Goal: Transaction & Acquisition: Purchase product/service

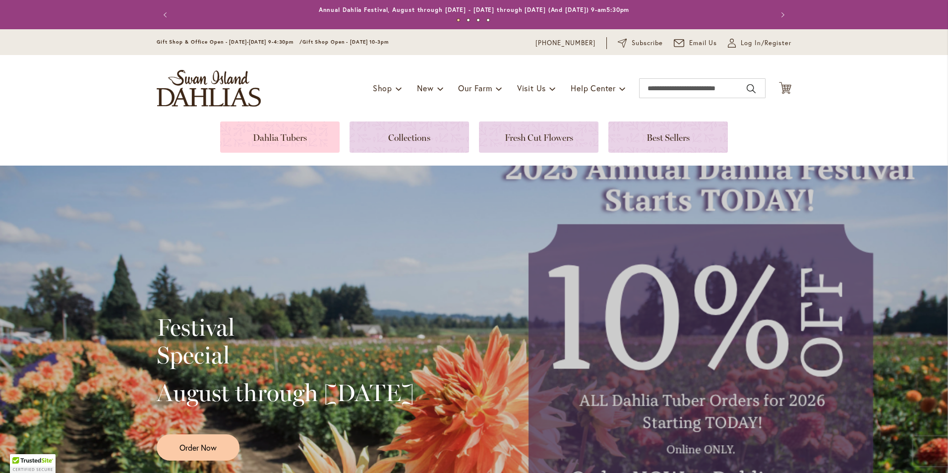
click at [286, 143] on link at bounding box center [279, 136] width 119 height 31
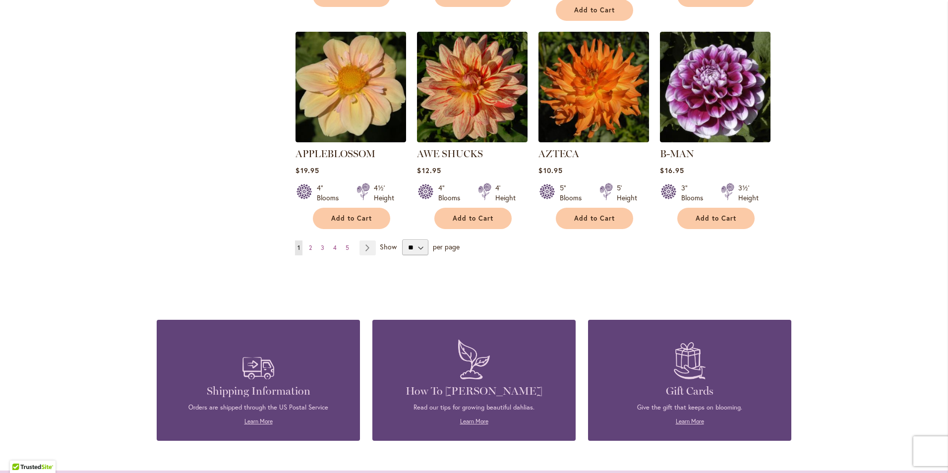
scroll to position [892, 0]
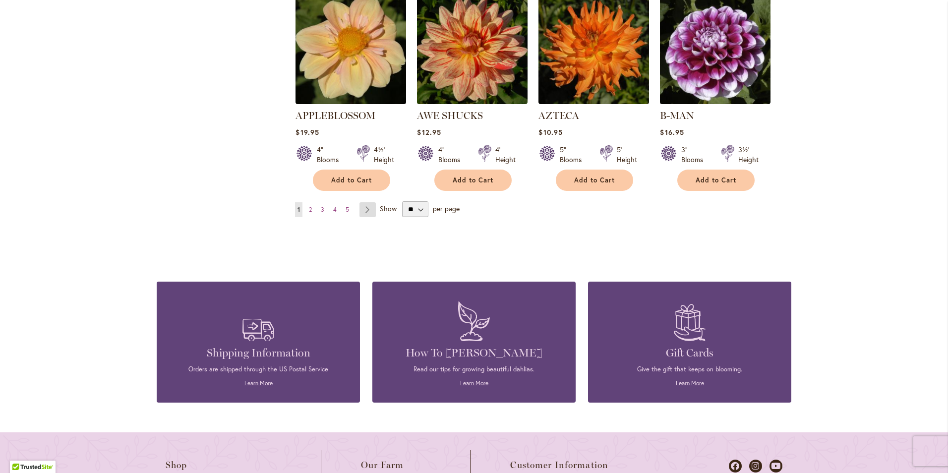
click at [364, 202] on link "Page Next" at bounding box center [367, 209] width 16 height 15
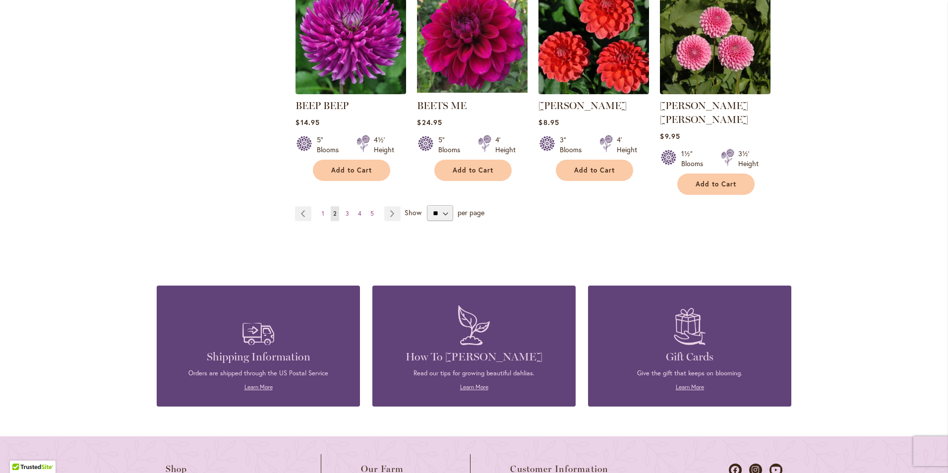
scroll to position [892, 0]
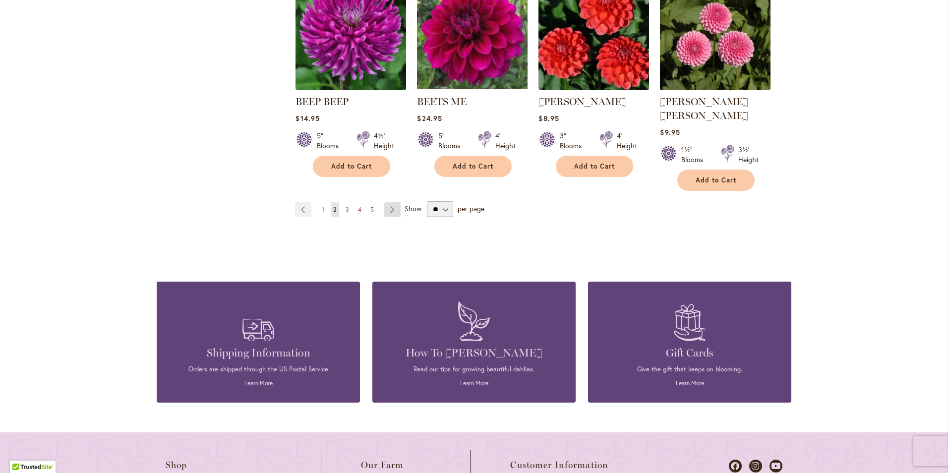
click at [391, 202] on link "Page Next" at bounding box center [392, 209] width 16 height 15
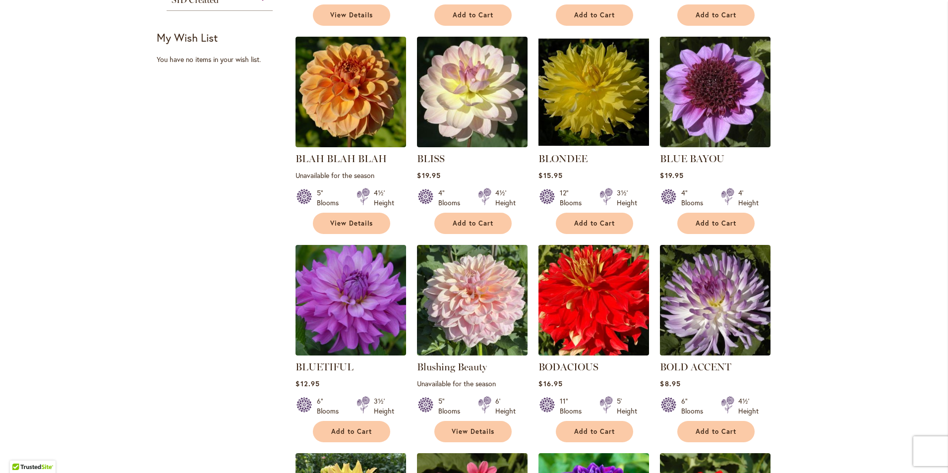
scroll to position [496, 0]
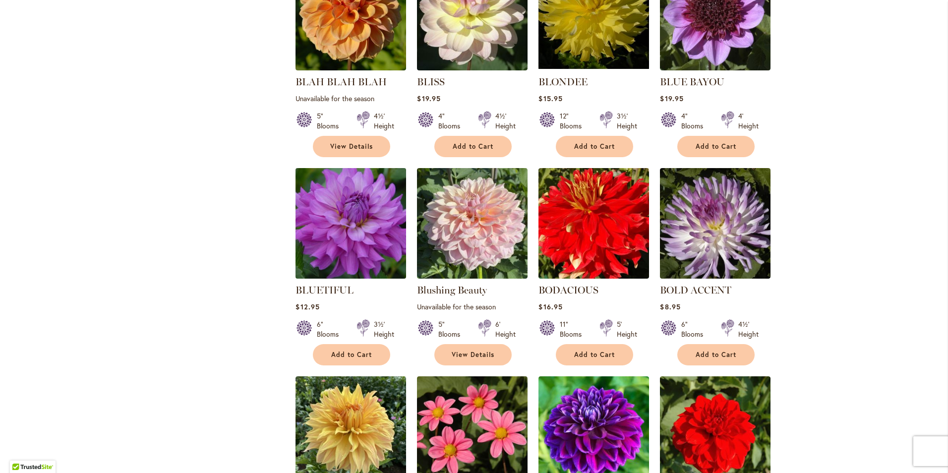
click at [365, 242] on img at bounding box center [351, 224] width 116 height 116
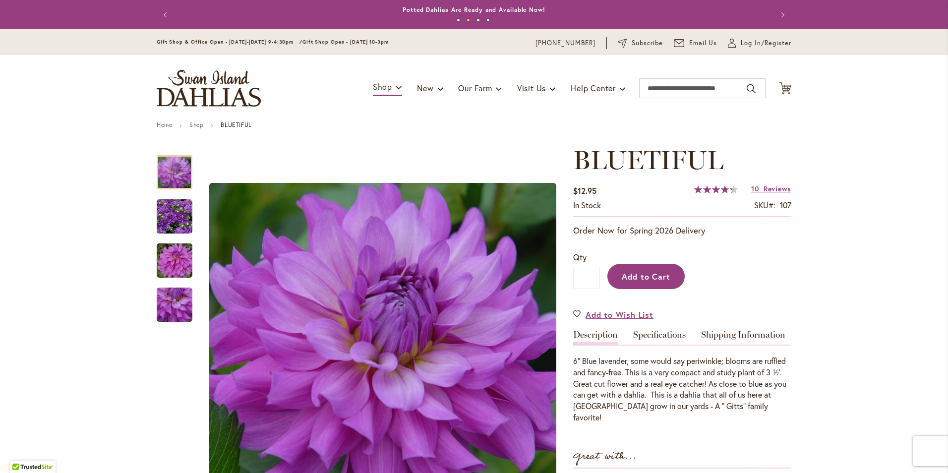
click at [649, 275] on span "Add to Cart" at bounding box center [646, 276] width 49 height 10
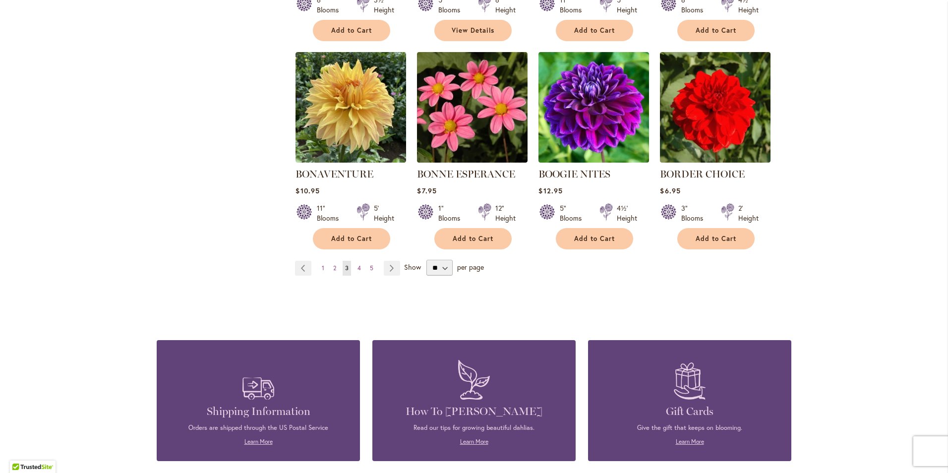
scroll to position [843, 0]
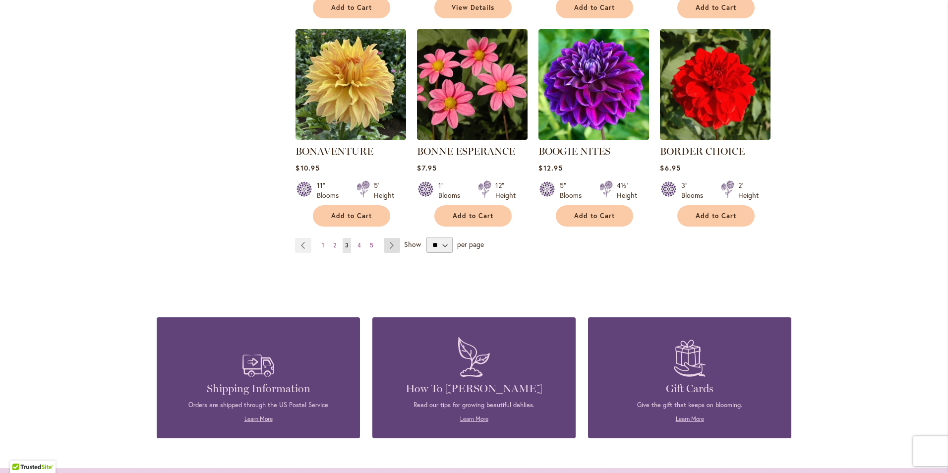
click at [391, 244] on link "Page Next" at bounding box center [392, 245] width 16 height 15
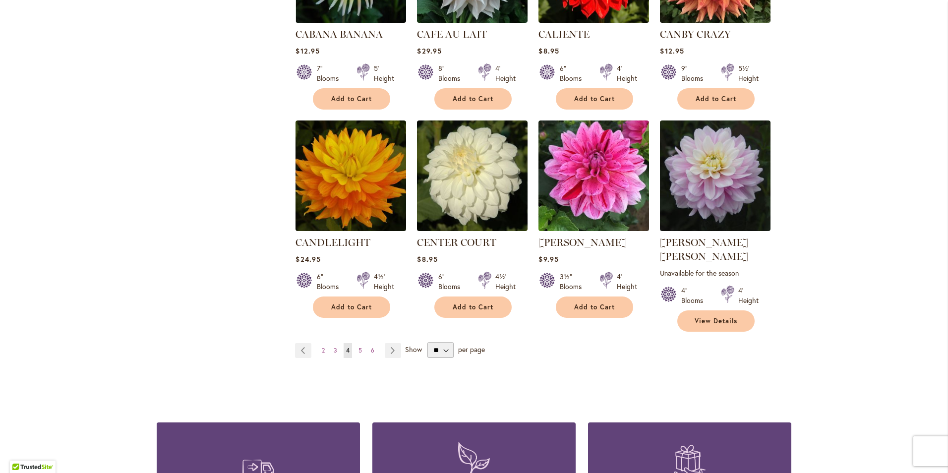
scroll to position [793, 0]
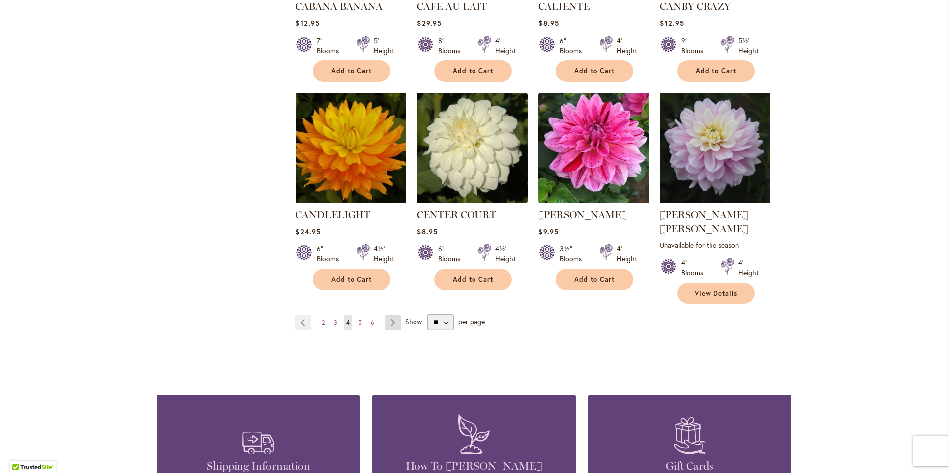
click at [388, 315] on link "Page Next" at bounding box center [393, 322] width 16 height 15
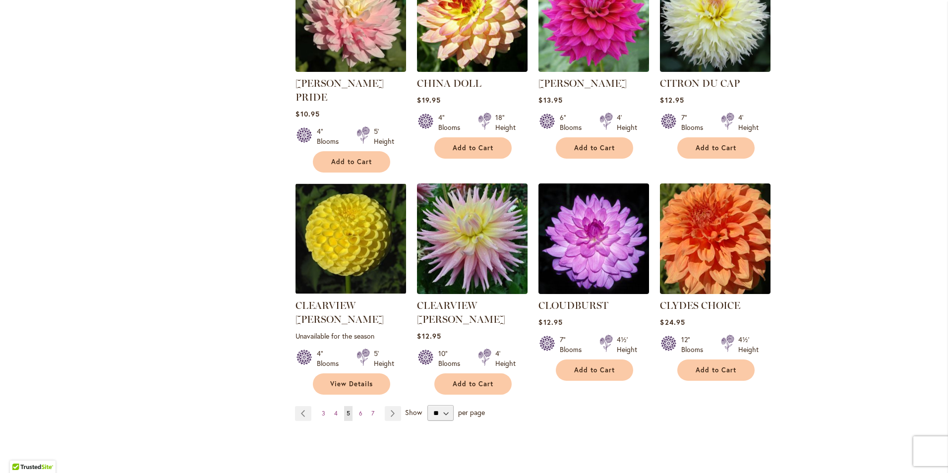
scroll to position [744, 0]
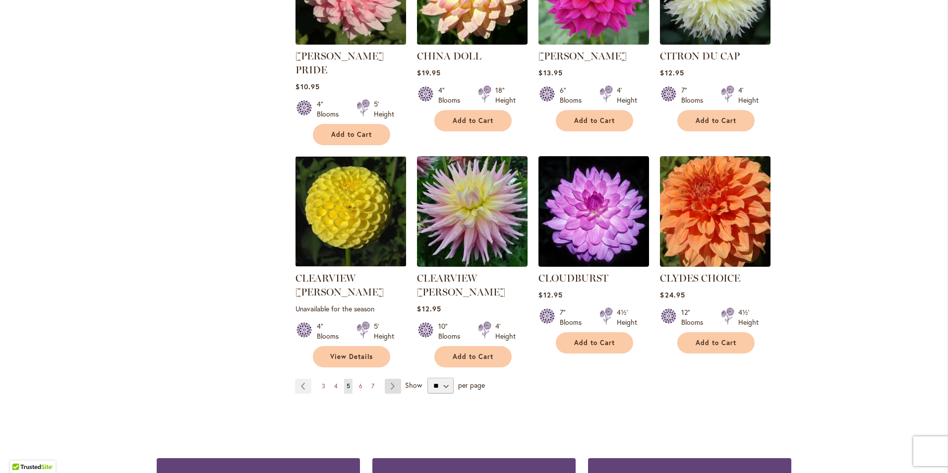
click at [389, 379] on link "Page Next" at bounding box center [393, 386] width 16 height 15
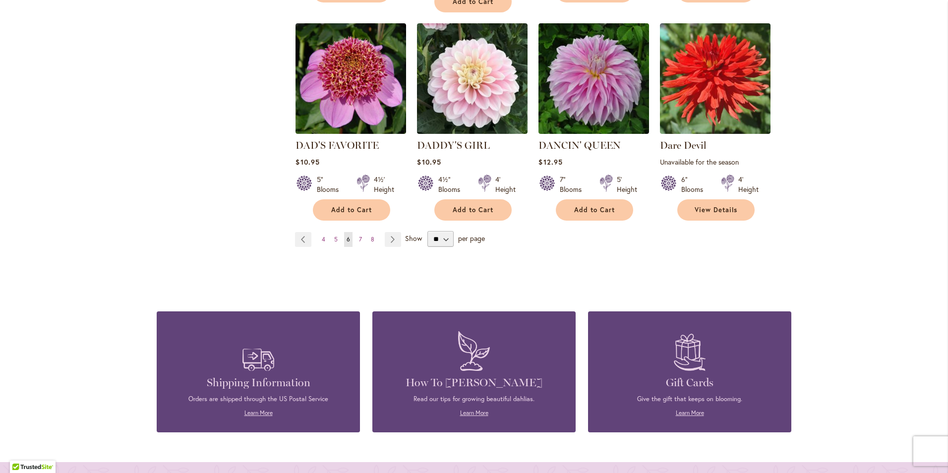
scroll to position [892, 0]
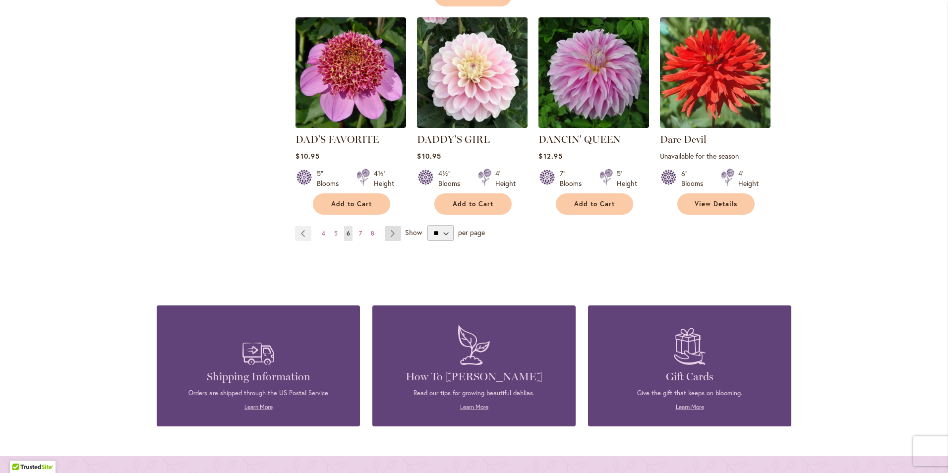
click at [387, 226] on link "Page Next" at bounding box center [393, 233] width 16 height 15
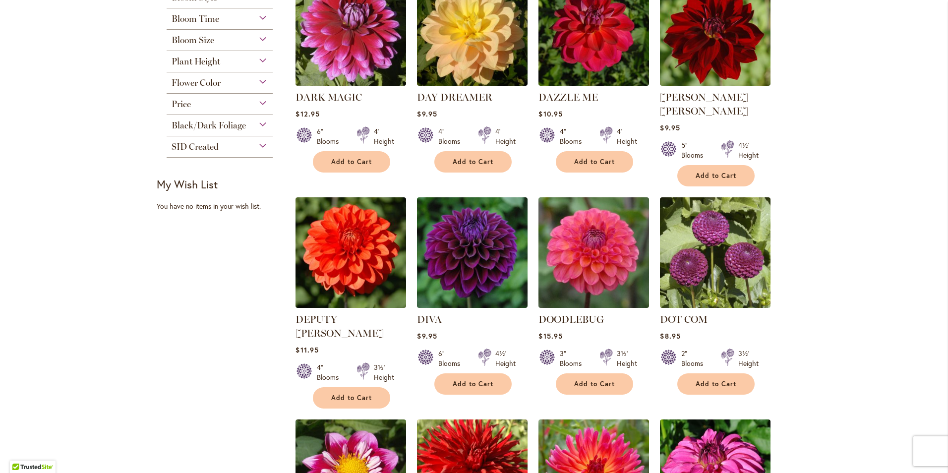
scroll to position [297, 0]
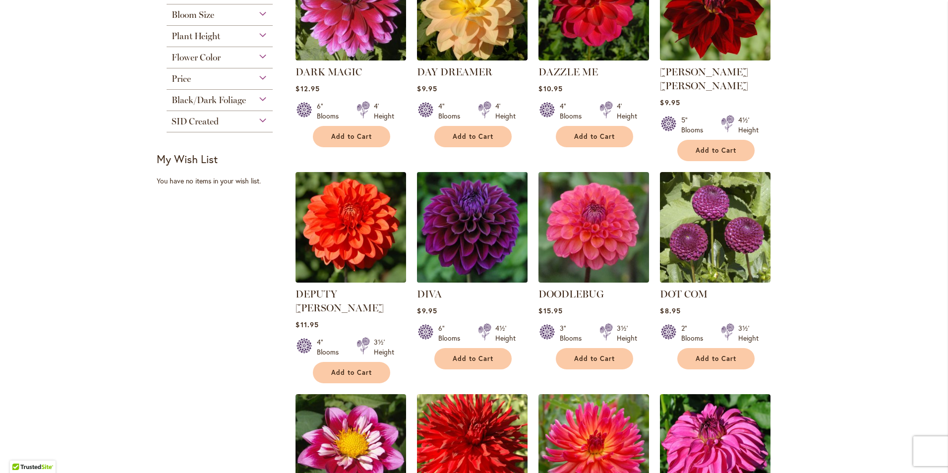
click at [494, 243] on img at bounding box center [472, 228] width 116 height 116
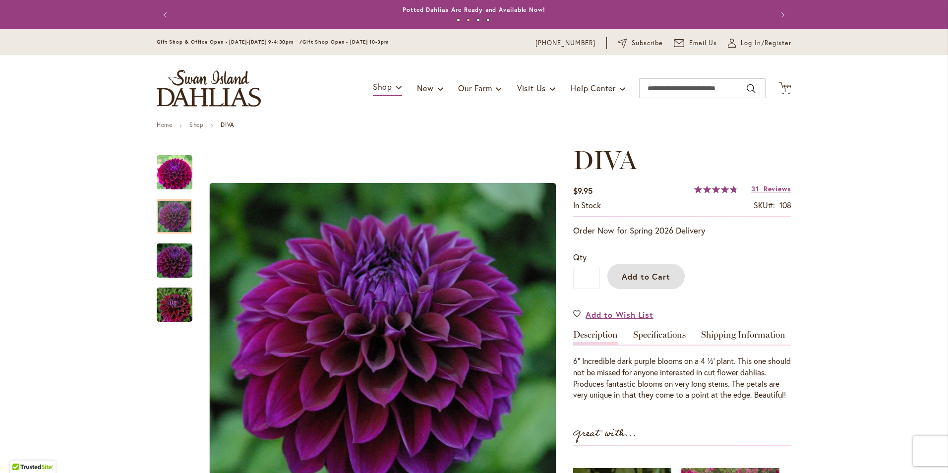
drag, startPoint x: 651, startPoint y: 280, endPoint x: 667, endPoint y: 281, distance: 16.4
click at [651, 280] on span "Add to Cart" at bounding box center [646, 276] width 49 height 10
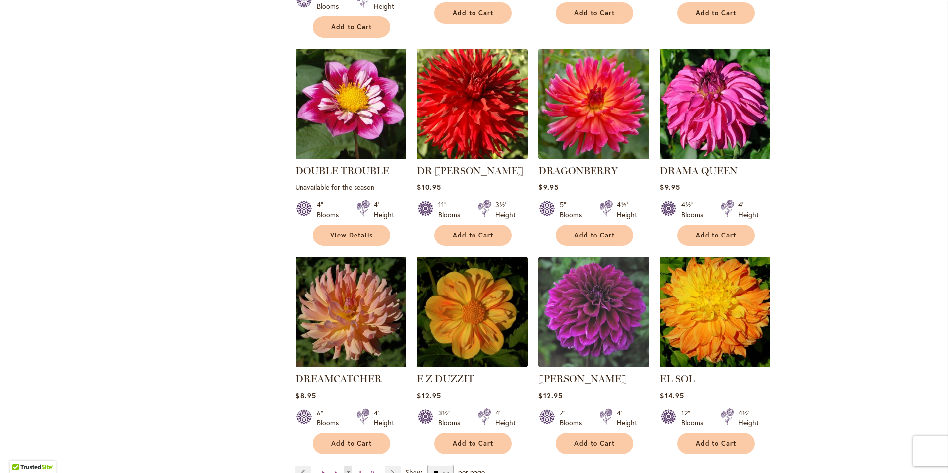
scroll to position [645, 0]
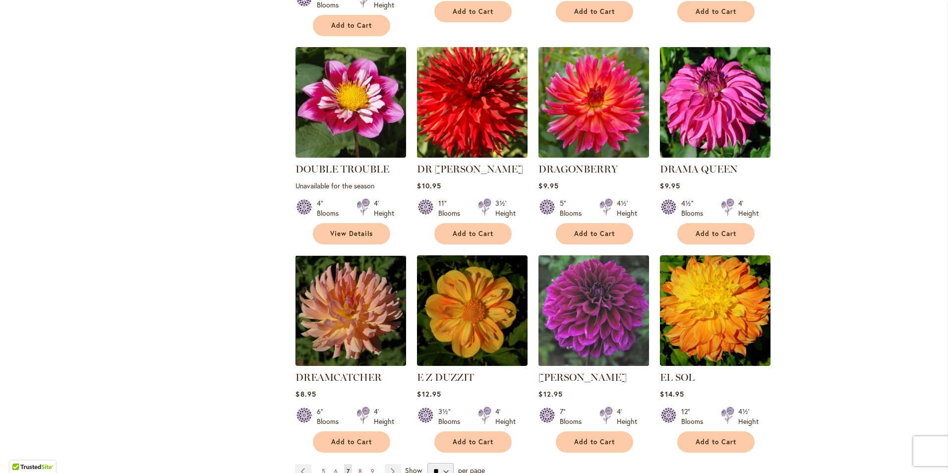
click at [593, 293] on img at bounding box center [594, 311] width 116 height 116
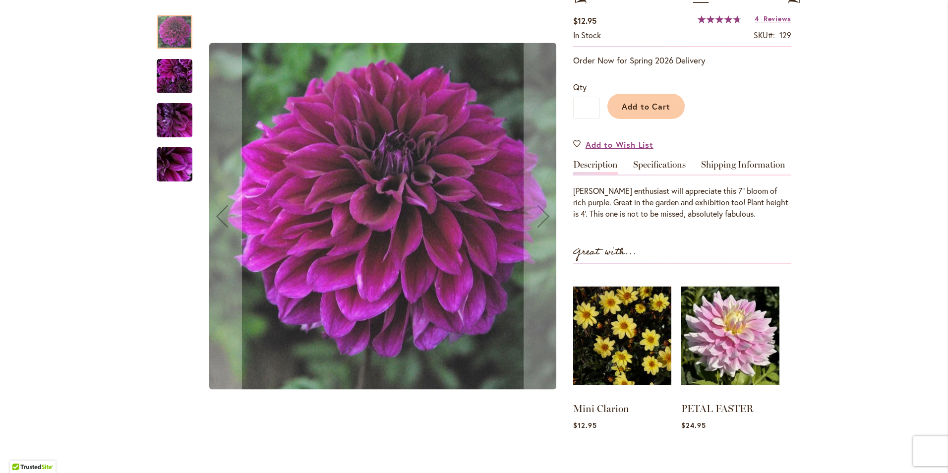
scroll to position [198, 0]
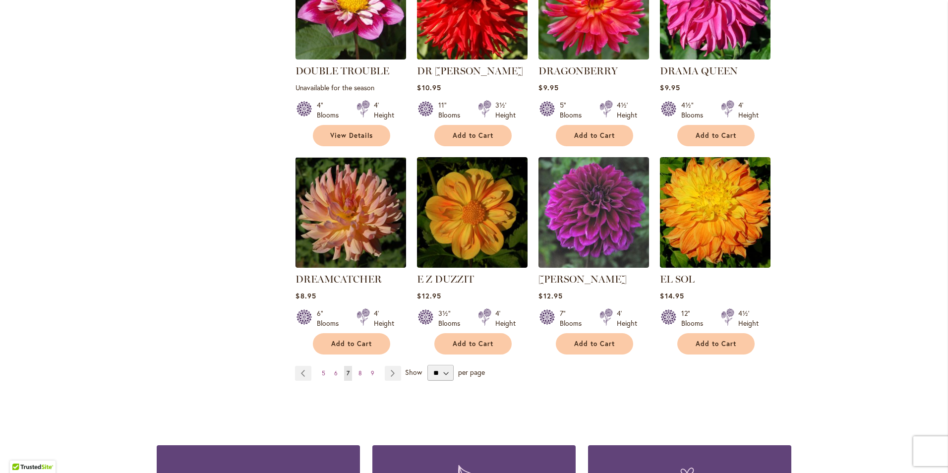
scroll to position [744, 0]
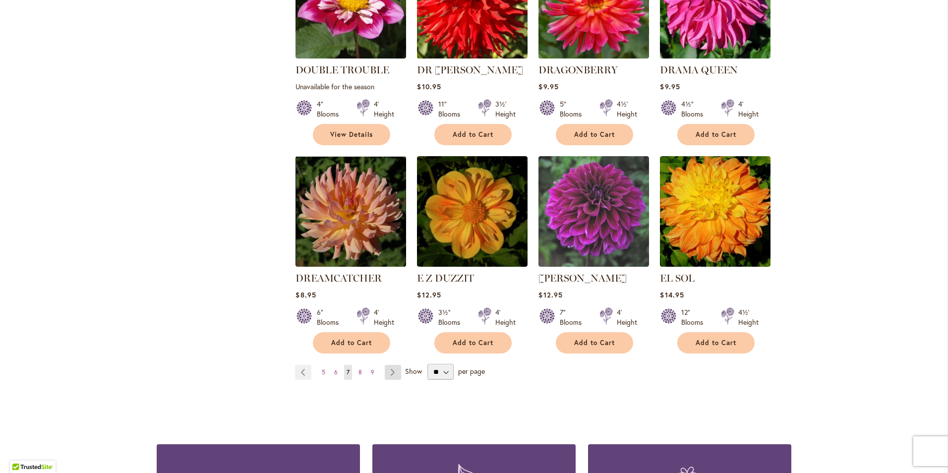
click at [387, 365] on link "Page Next" at bounding box center [393, 372] width 16 height 15
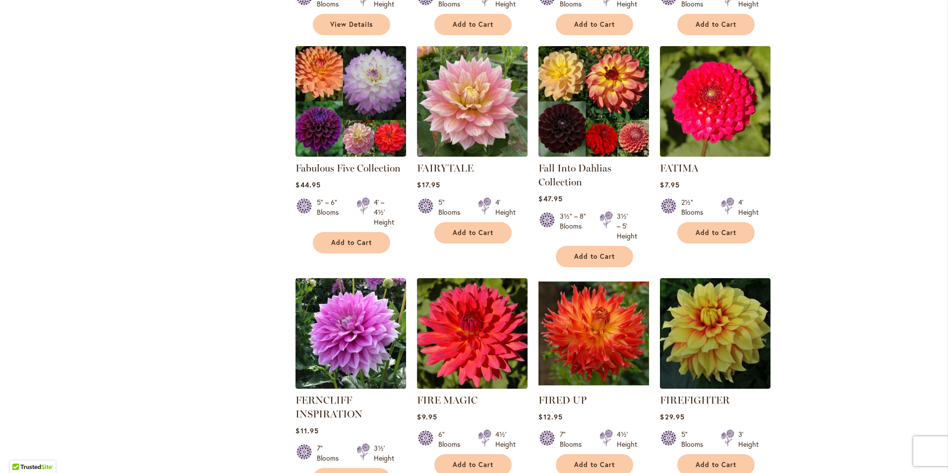
scroll to position [645, 0]
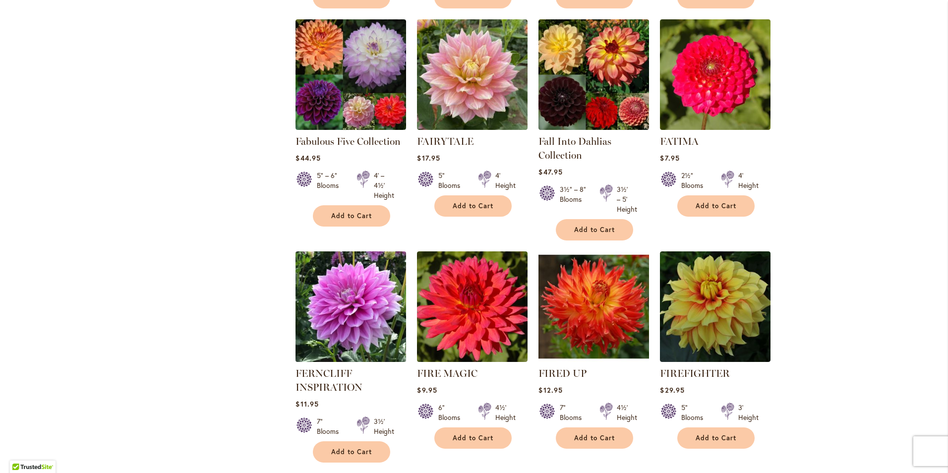
click at [370, 319] on img at bounding box center [351, 307] width 116 height 116
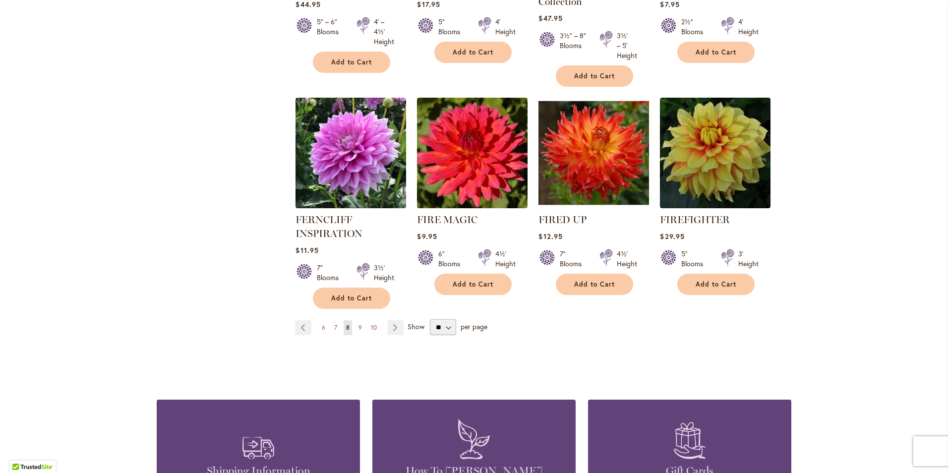
scroll to position [892, 0]
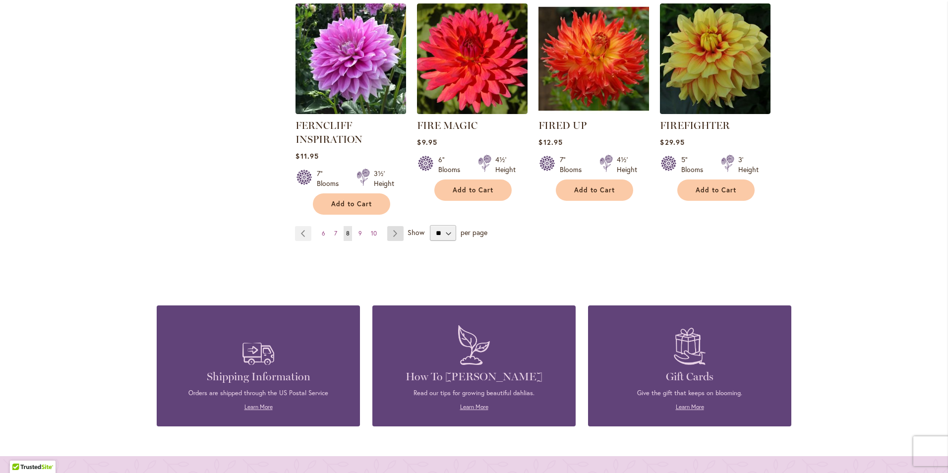
click at [392, 231] on link "Page Next" at bounding box center [395, 233] width 16 height 15
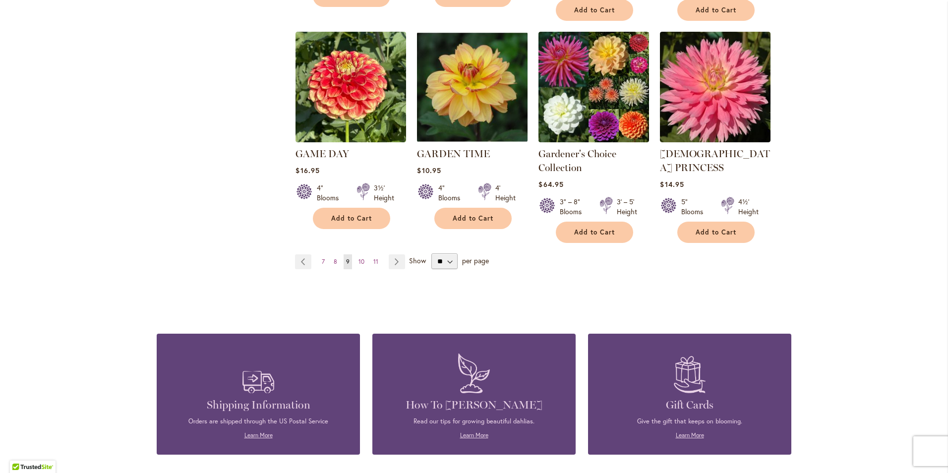
scroll to position [892, 0]
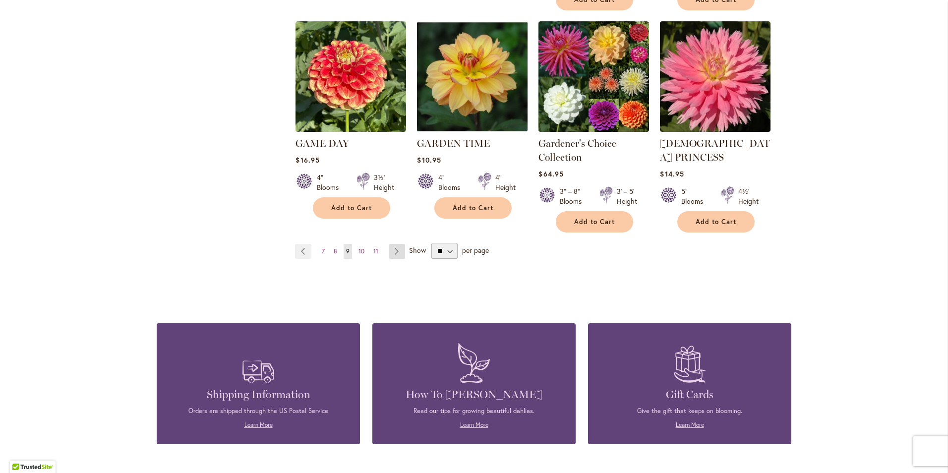
click at [391, 244] on link "Page Next" at bounding box center [397, 251] width 16 height 15
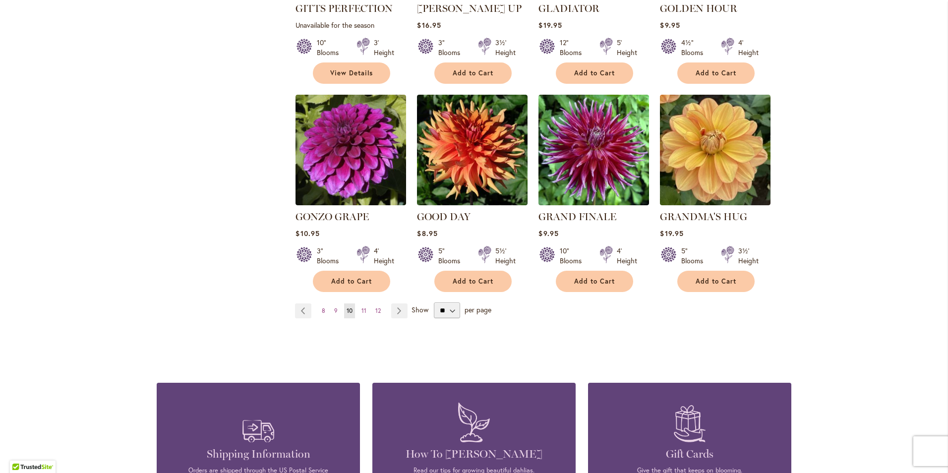
scroll to position [793, 0]
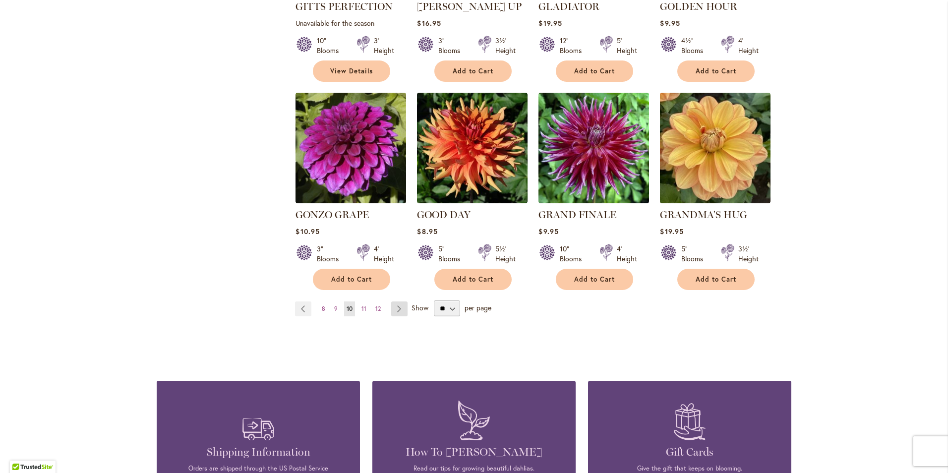
click at [392, 301] on link "Page Next" at bounding box center [399, 308] width 16 height 15
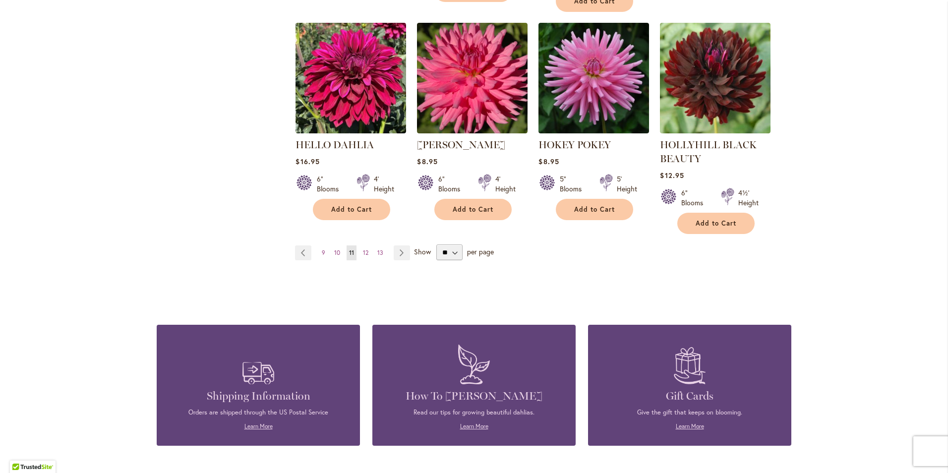
scroll to position [892, 0]
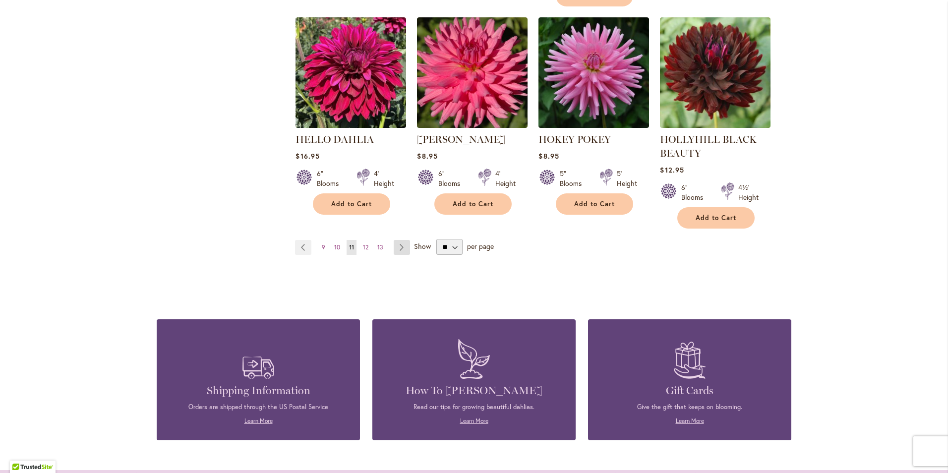
click at [402, 247] on link "Page Next" at bounding box center [402, 247] width 16 height 15
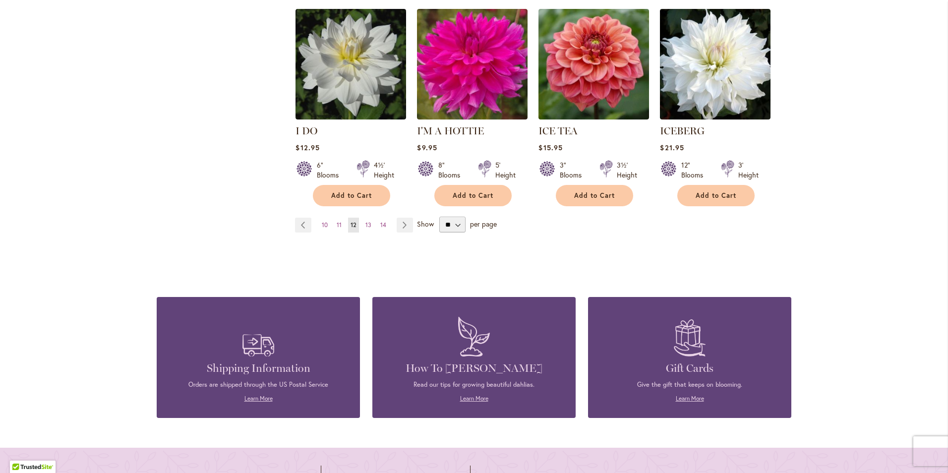
scroll to position [892, 0]
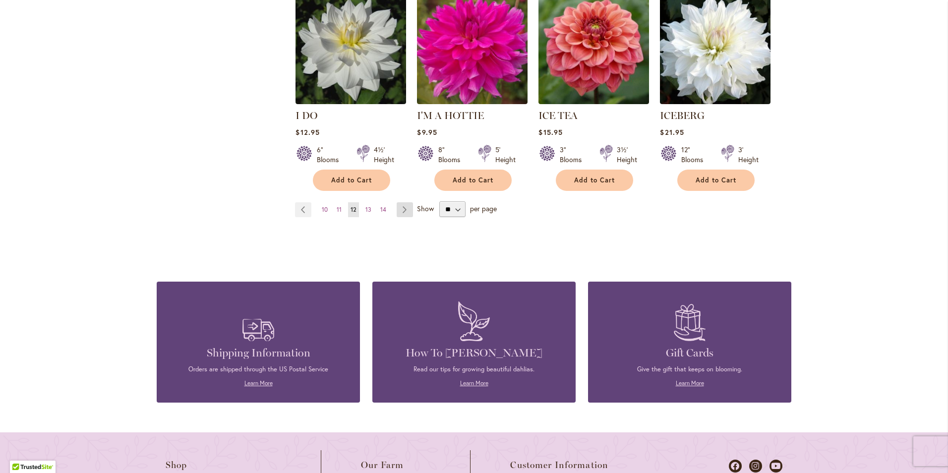
click at [401, 202] on link "Page Next" at bounding box center [405, 209] width 16 height 15
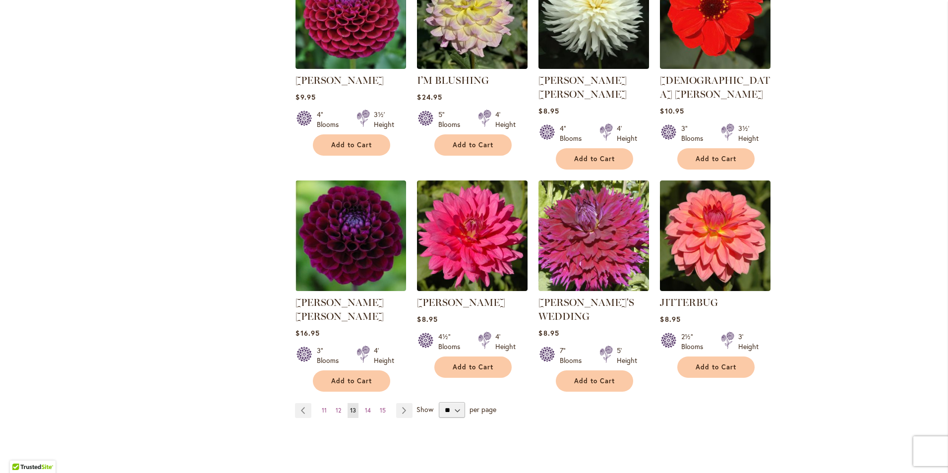
scroll to position [843, 0]
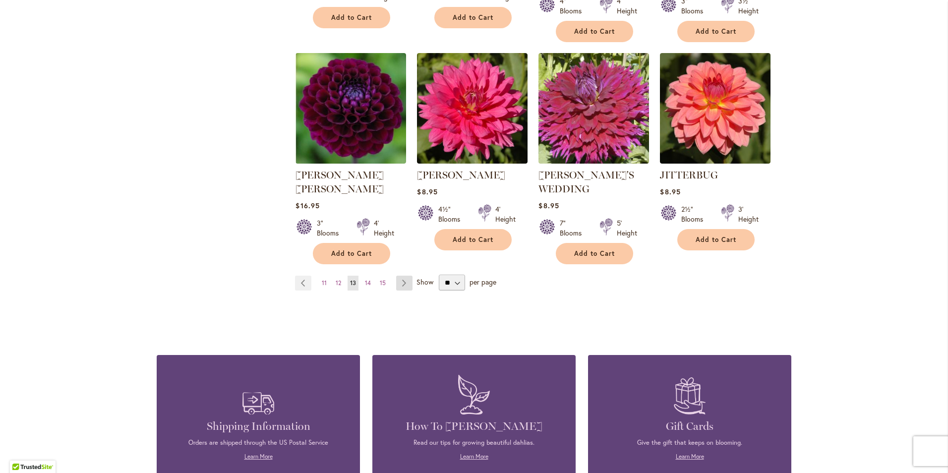
click at [400, 276] on link "Page Next" at bounding box center [404, 283] width 16 height 15
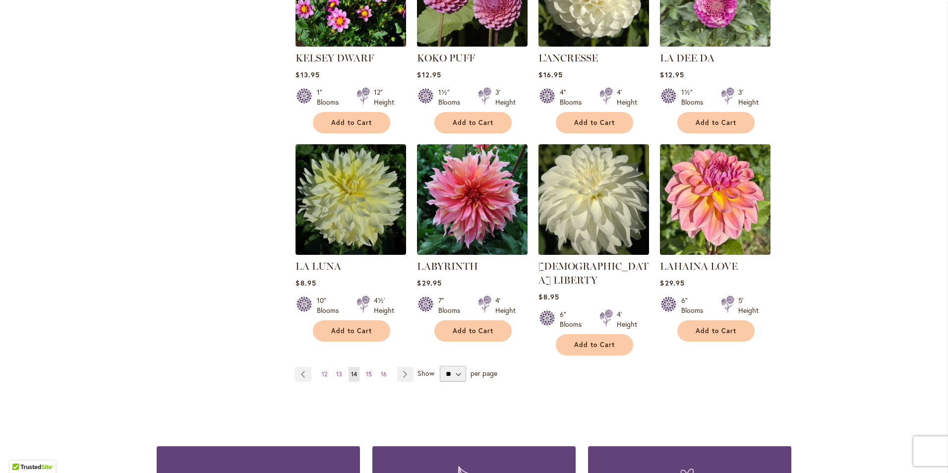
scroll to position [744, 0]
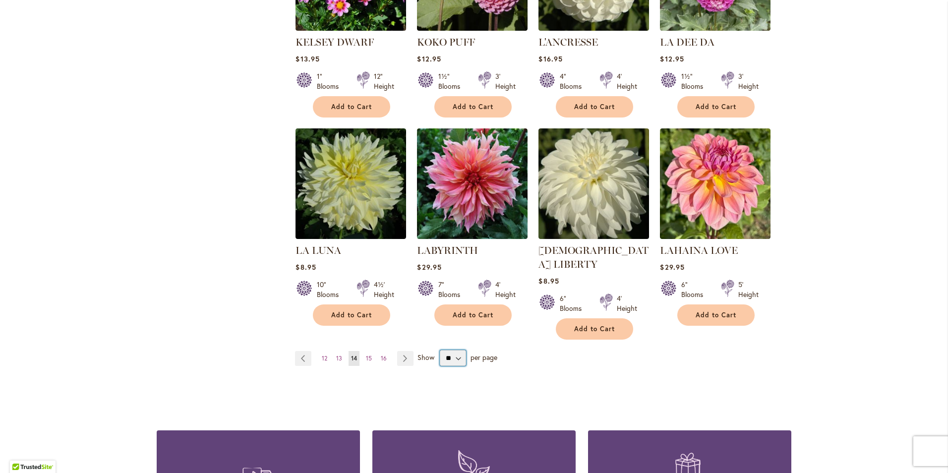
click at [452, 350] on select "** ** ** **" at bounding box center [453, 358] width 26 height 16
click at [406, 351] on link "Page Next" at bounding box center [405, 358] width 16 height 15
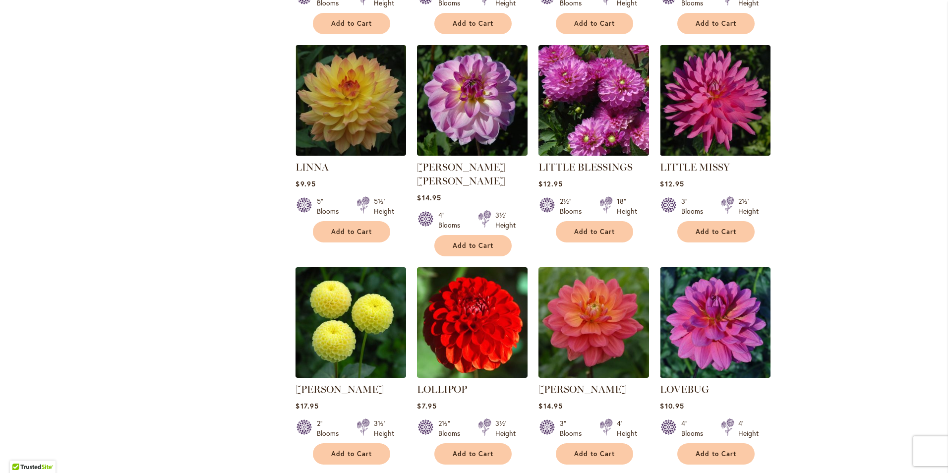
scroll to position [645, 0]
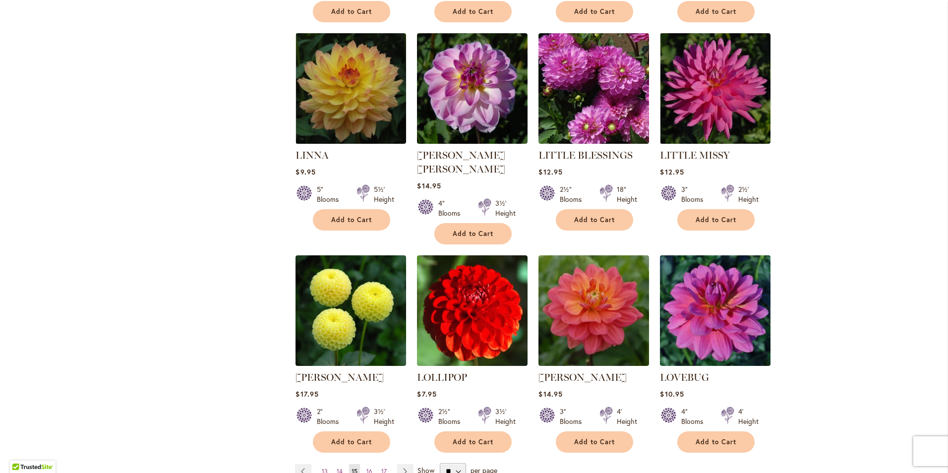
click at [706, 283] on img at bounding box center [715, 311] width 116 height 116
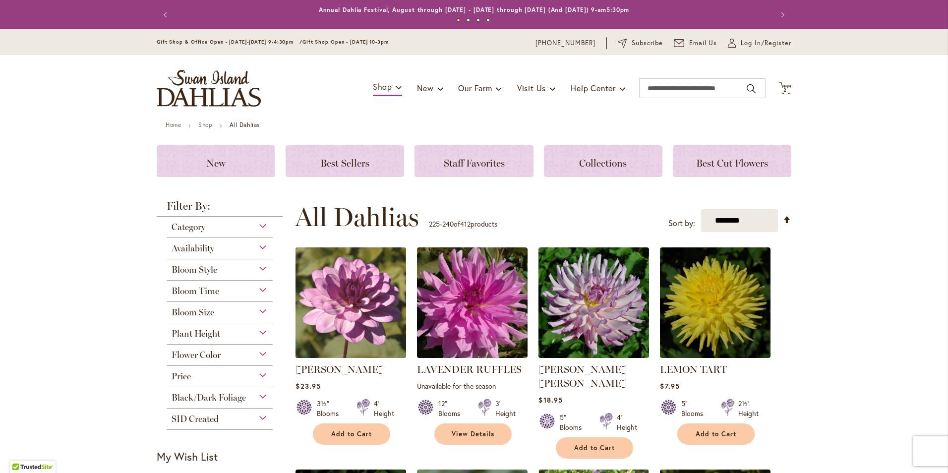
click at [362, 302] on img at bounding box center [351, 303] width 116 height 116
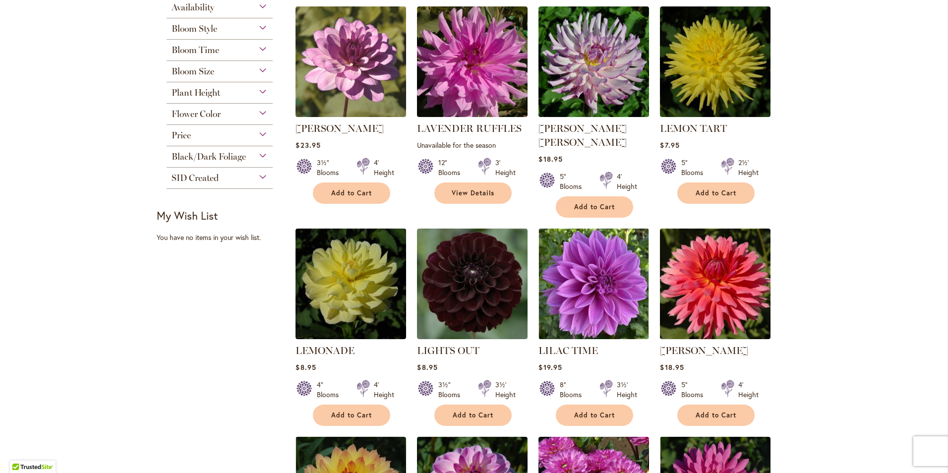
scroll to position [248, 0]
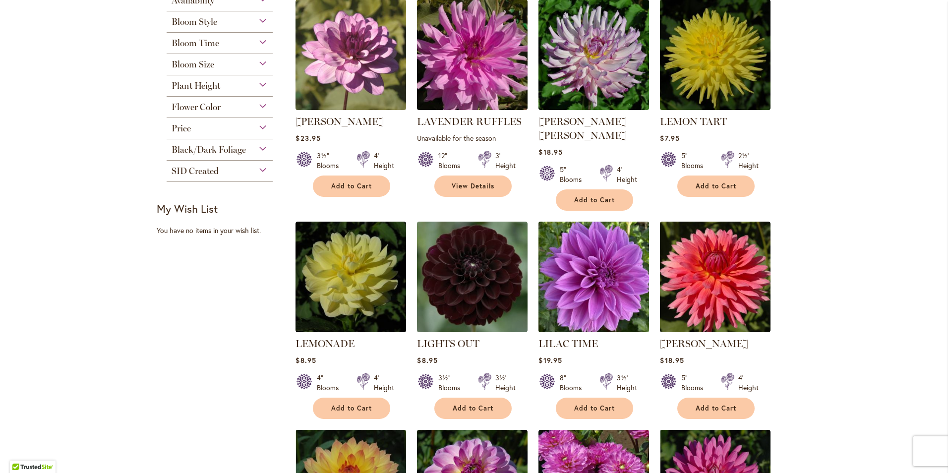
click at [601, 255] on img at bounding box center [594, 277] width 116 height 116
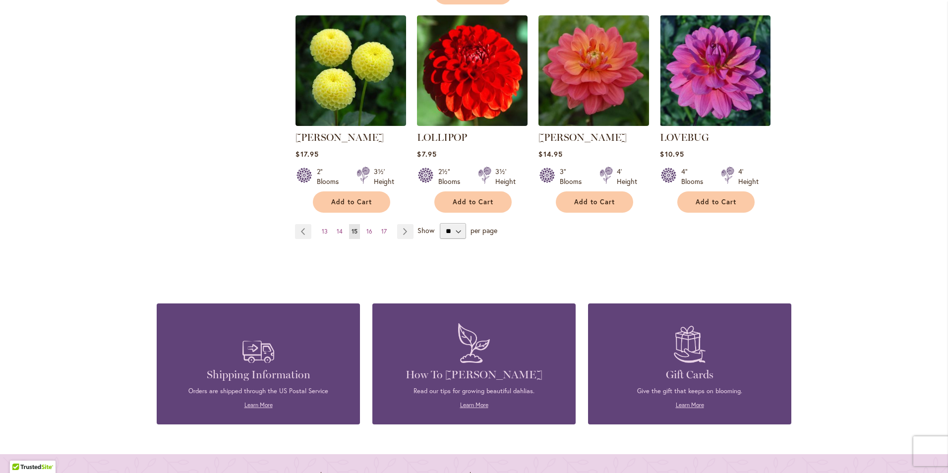
scroll to position [892, 0]
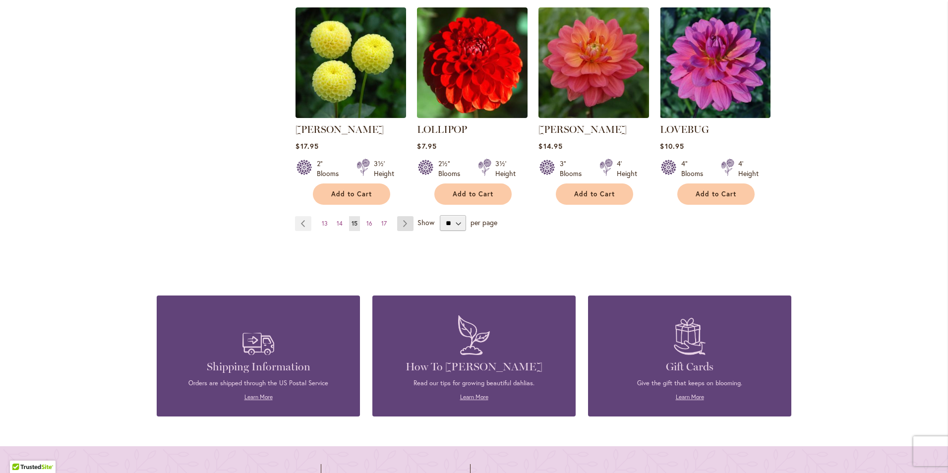
click at [401, 216] on link "Page Next" at bounding box center [405, 223] width 16 height 15
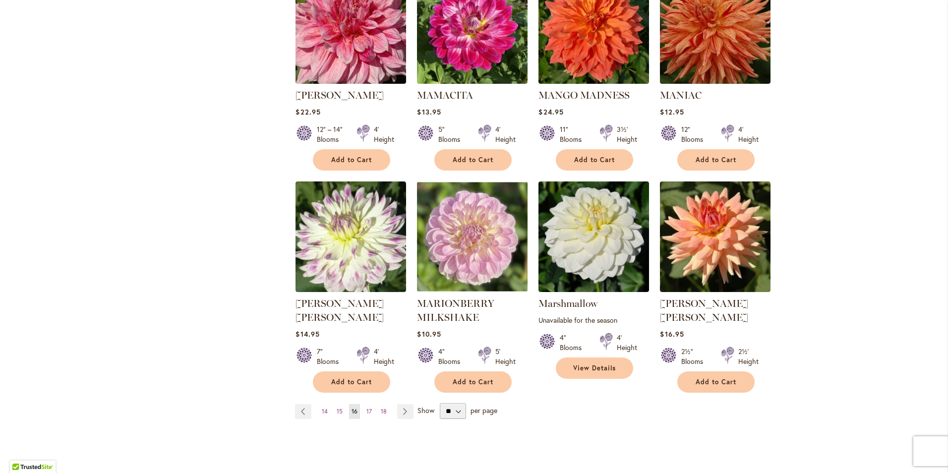
scroll to position [793, 0]
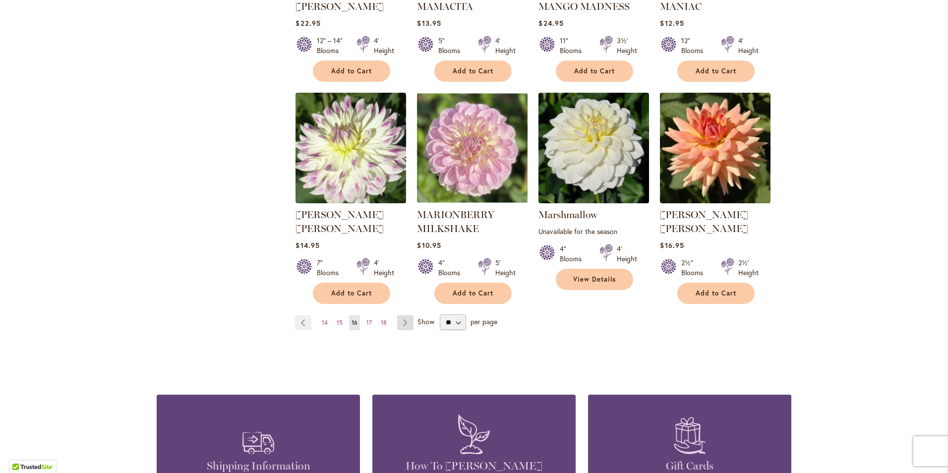
click at [403, 315] on link "Page Next" at bounding box center [405, 322] width 16 height 15
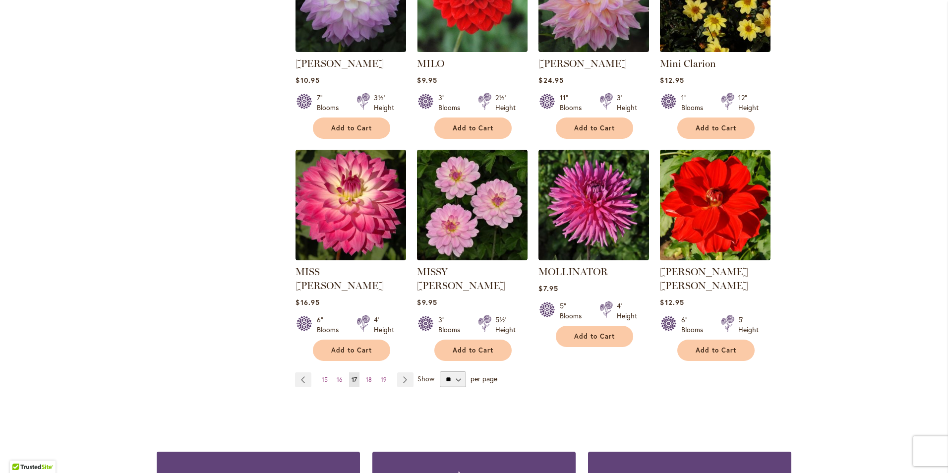
scroll to position [793, 0]
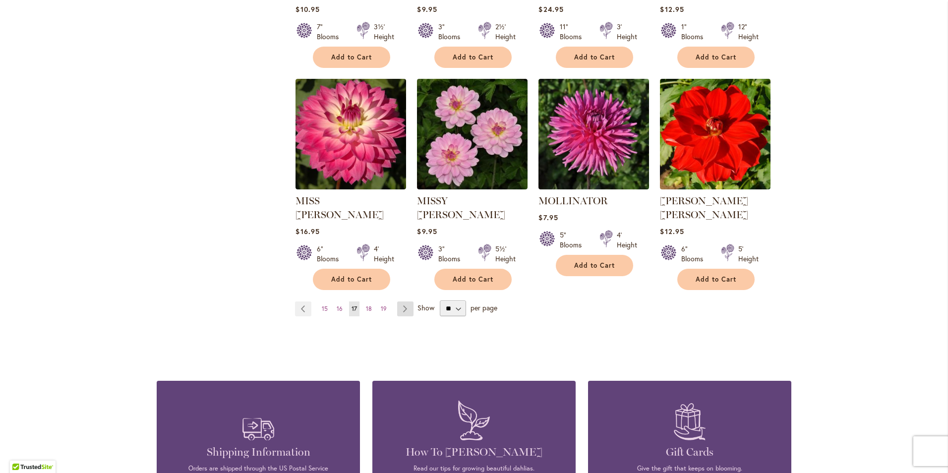
click at [403, 301] on link "Page Next" at bounding box center [405, 308] width 16 height 15
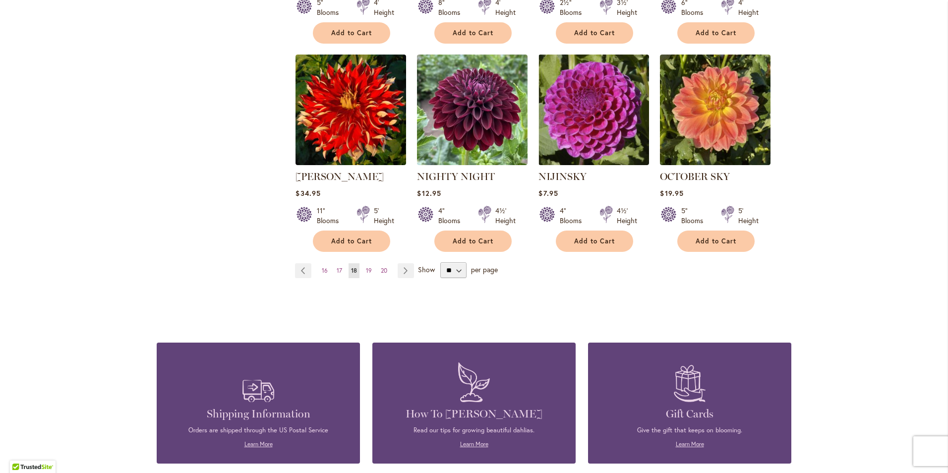
scroll to position [843, 0]
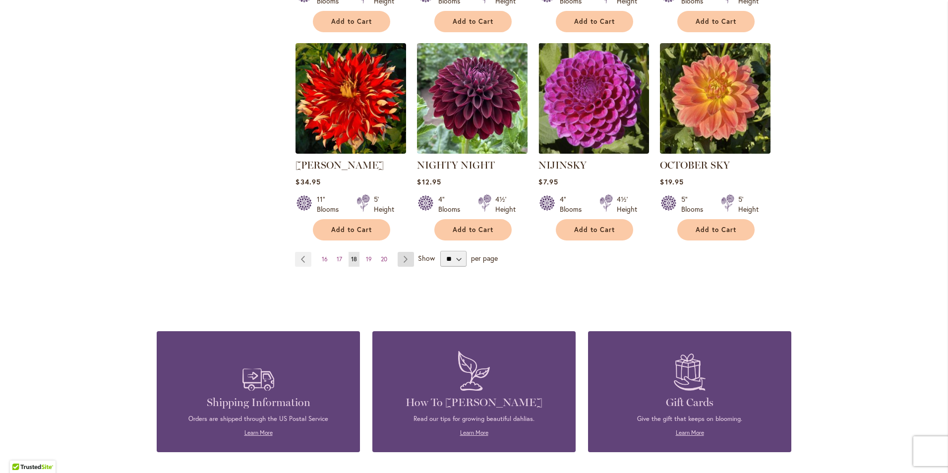
click at [403, 252] on link "Page Next" at bounding box center [406, 259] width 16 height 15
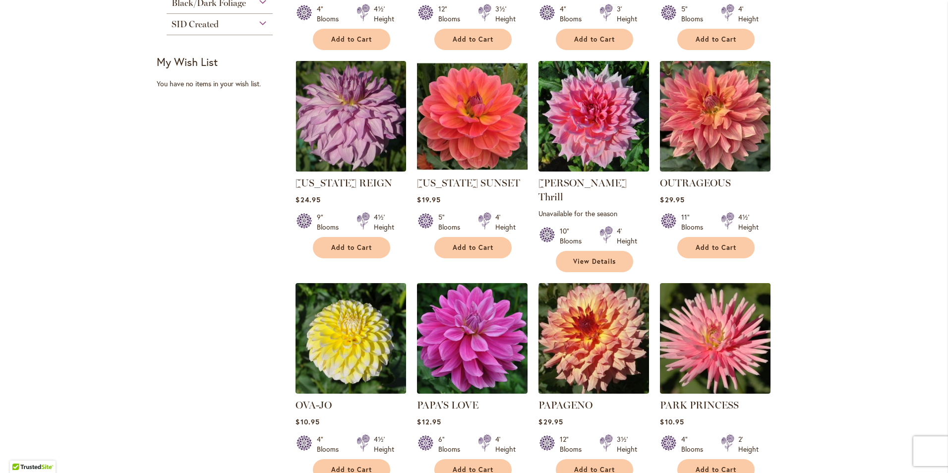
scroll to position [397, 0]
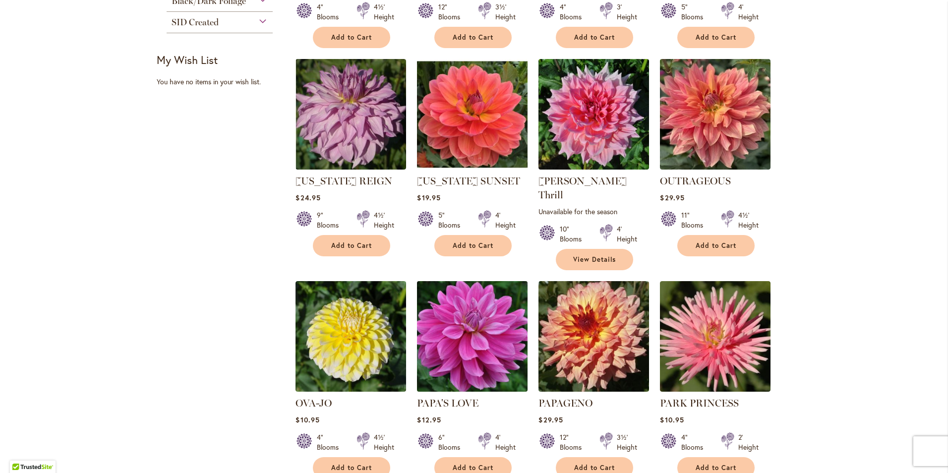
click at [466, 331] on img at bounding box center [472, 337] width 116 height 116
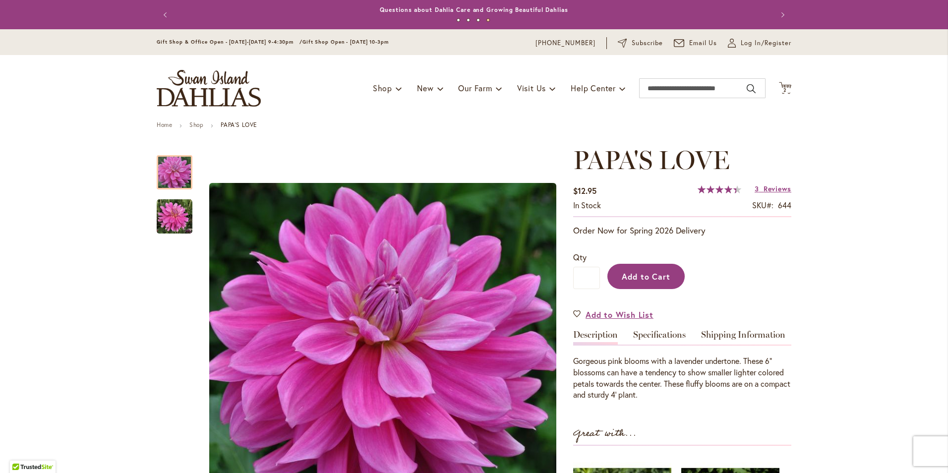
click at [650, 278] on span "Add to Cart" at bounding box center [646, 276] width 49 height 10
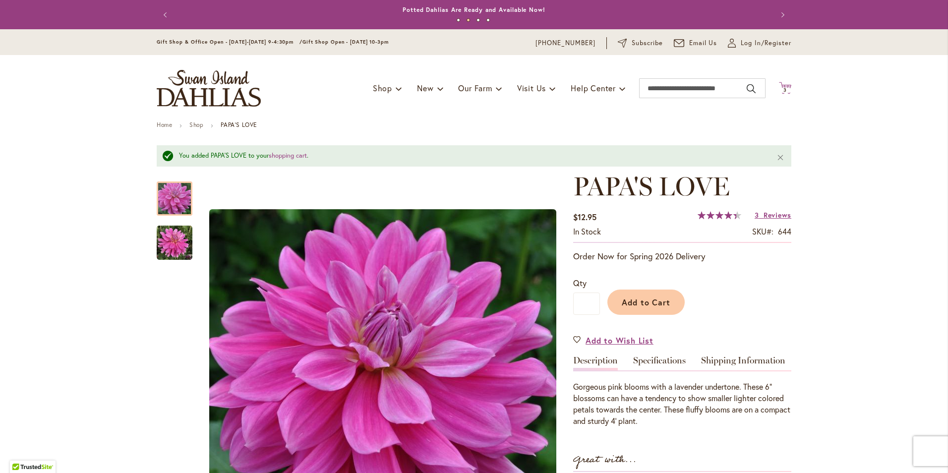
click at [785, 88] on span "3 3 items" at bounding box center [785, 90] width 10 height 5
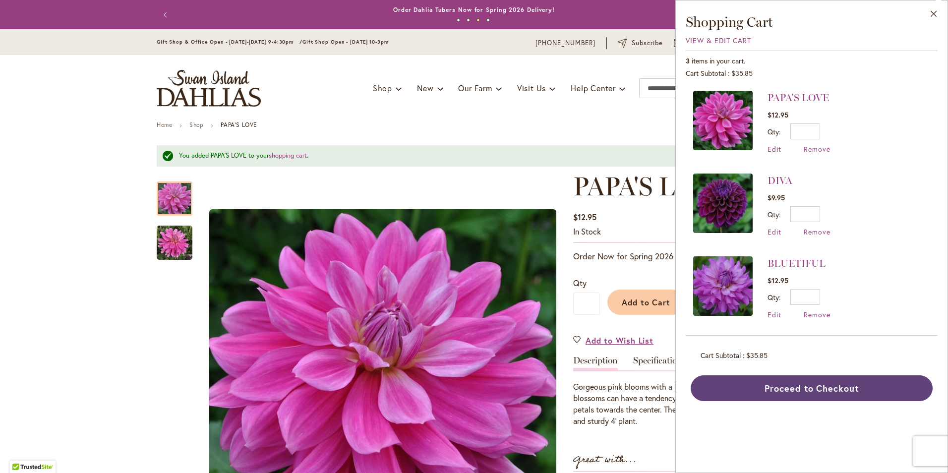
click at [864, 389] on button "Proceed to Checkout" at bounding box center [812, 388] width 242 height 26
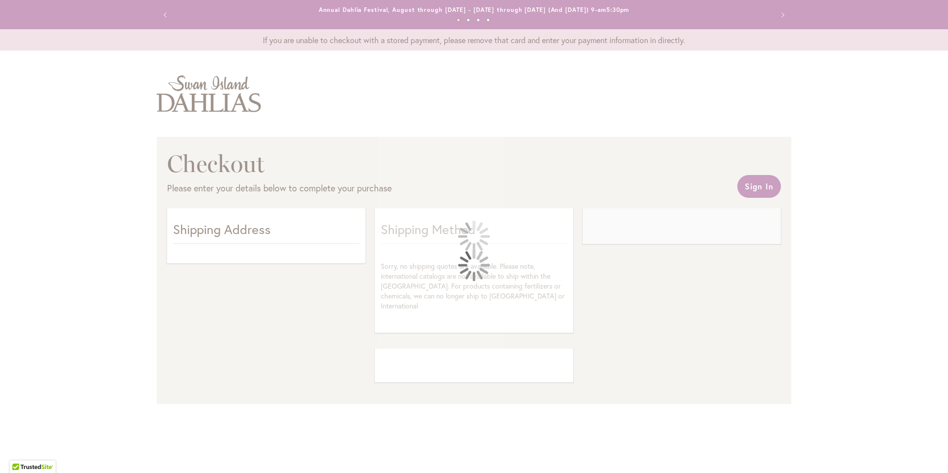
select select "**"
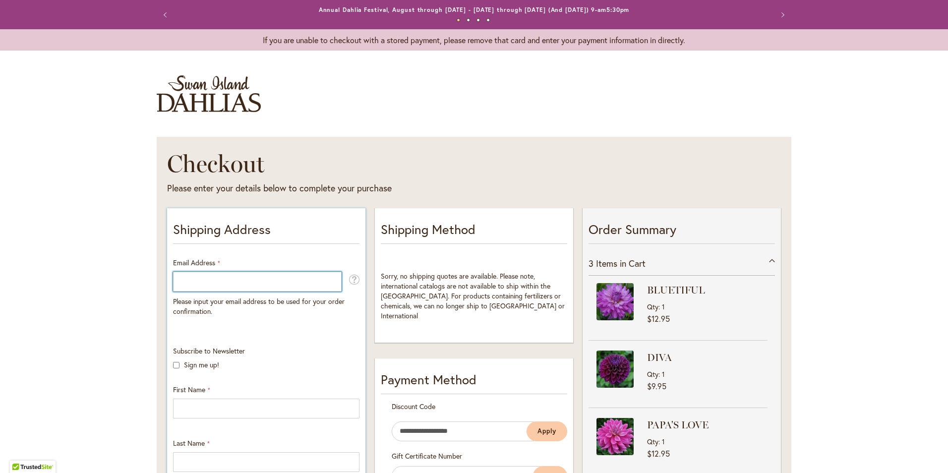
click at [188, 280] on input "Email Address" at bounding box center [257, 282] width 169 height 20
type input "**********"
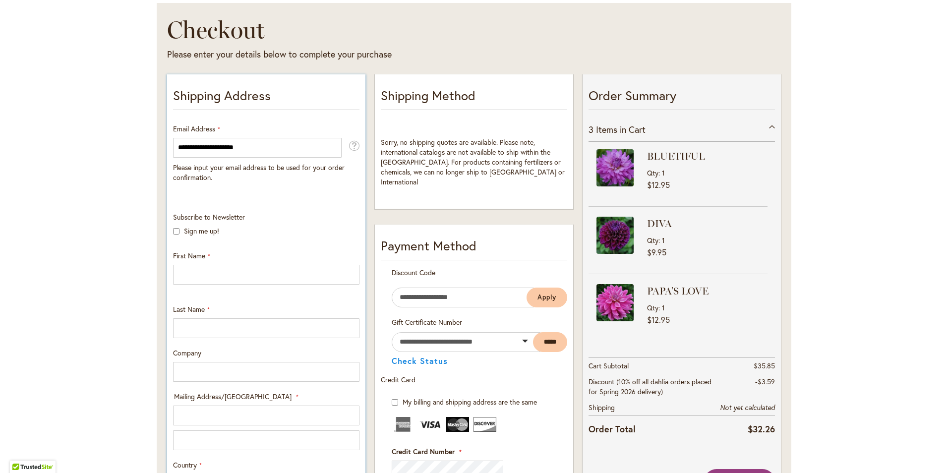
scroll to position [149, 0]
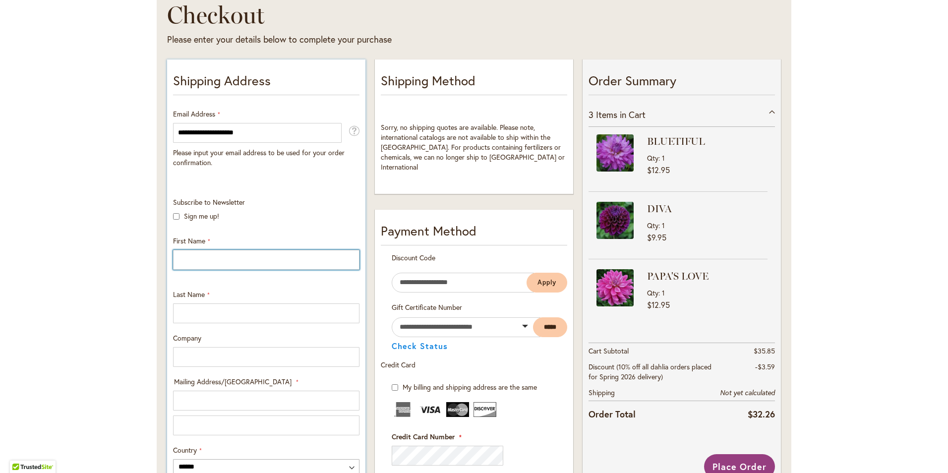
click at [196, 257] on input "First Name" at bounding box center [266, 260] width 186 height 20
type input "********"
type input "*******"
type input "******"
type input "*****"
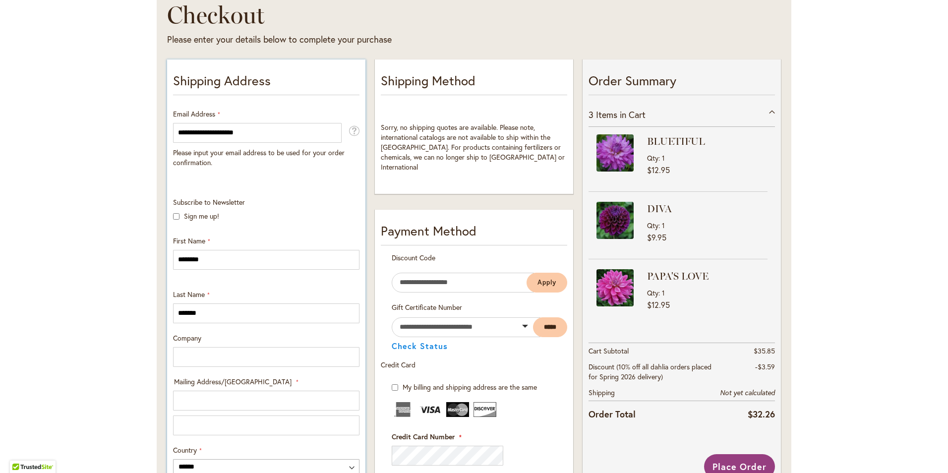
type input "**********"
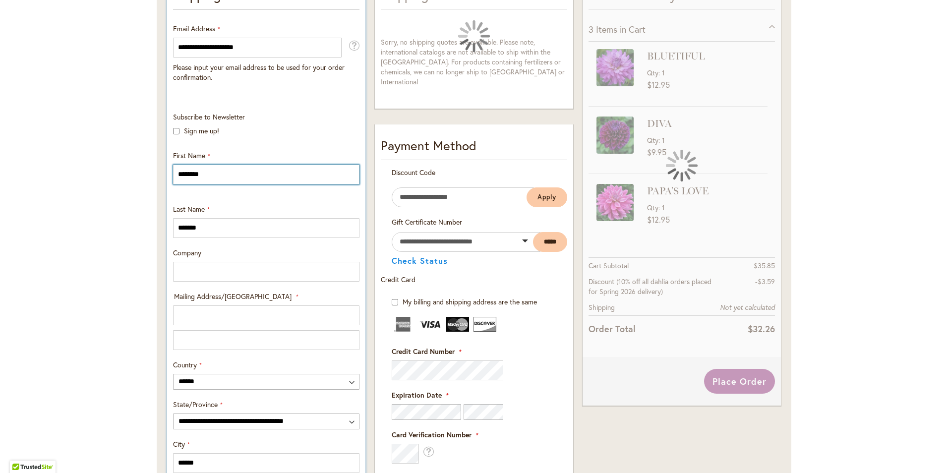
scroll to position [248, 0]
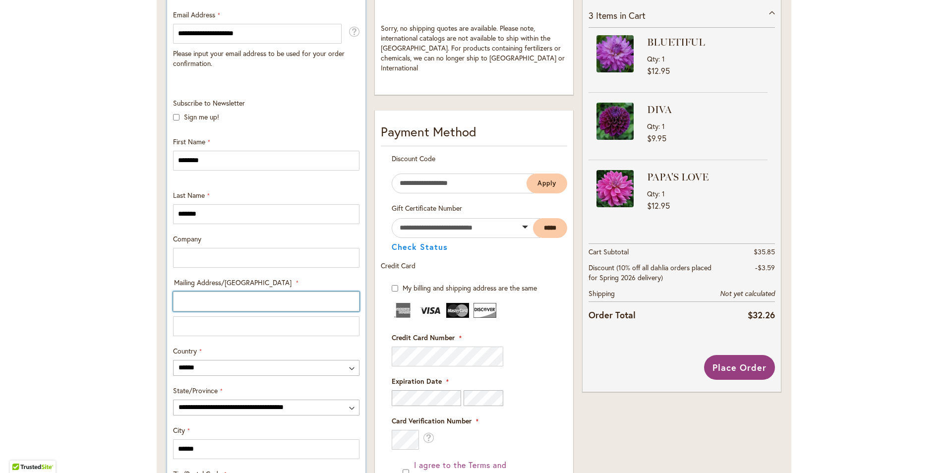
click at [188, 301] on input "Mailing Address/PO BOX: Line 1" at bounding box center [266, 302] width 186 height 20
type input "**********"
select select "**"
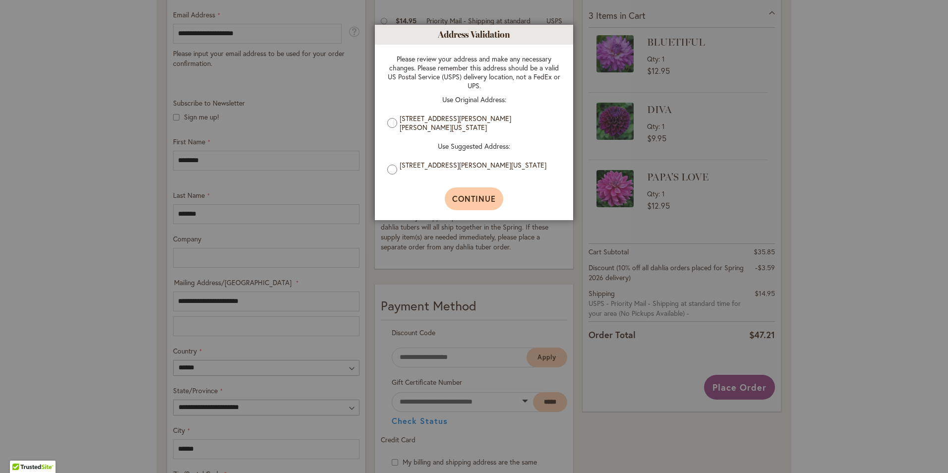
click at [486, 204] on span "Continue" at bounding box center [474, 198] width 44 height 10
type input "**********"
type input "******"
type input "**********"
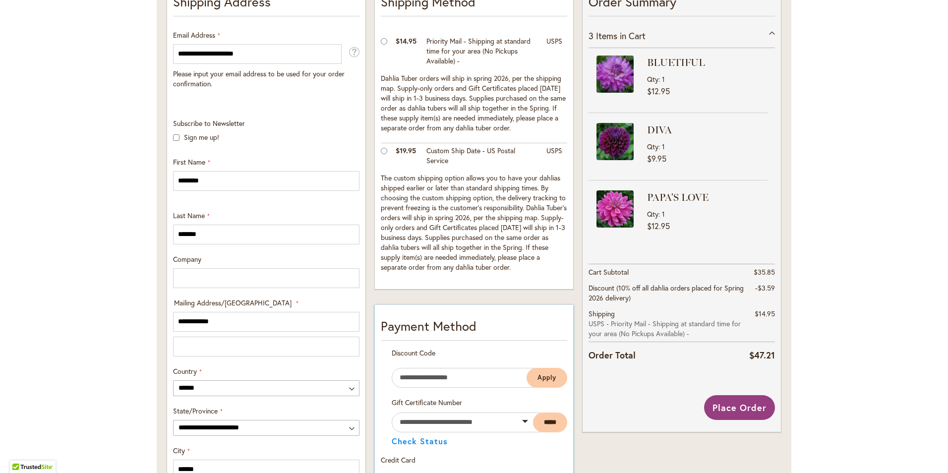
scroll to position [198, 0]
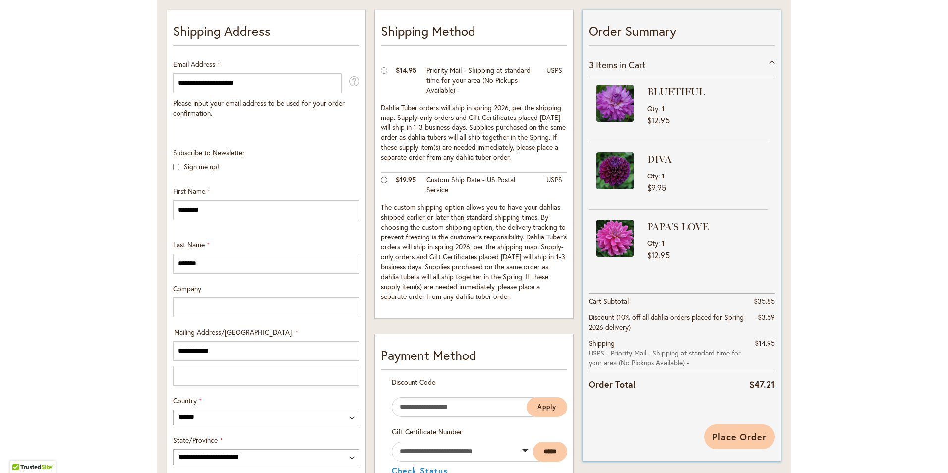
click at [755, 440] on span "Place Order" at bounding box center [739, 437] width 54 height 12
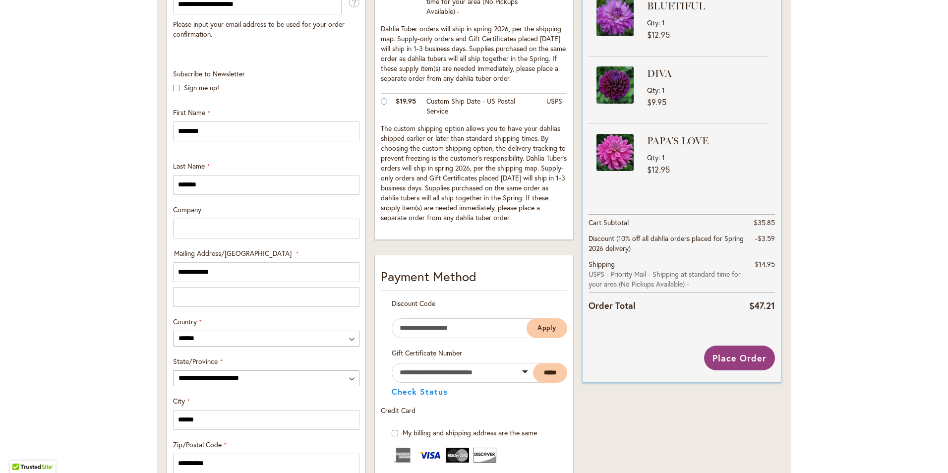
scroll to position [360, 0]
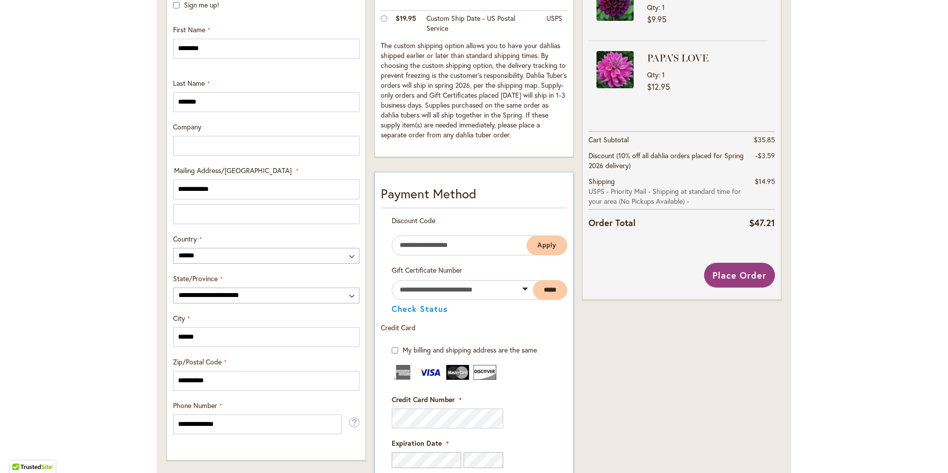
click at [427, 373] on img at bounding box center [430, 372] width 23 height 15
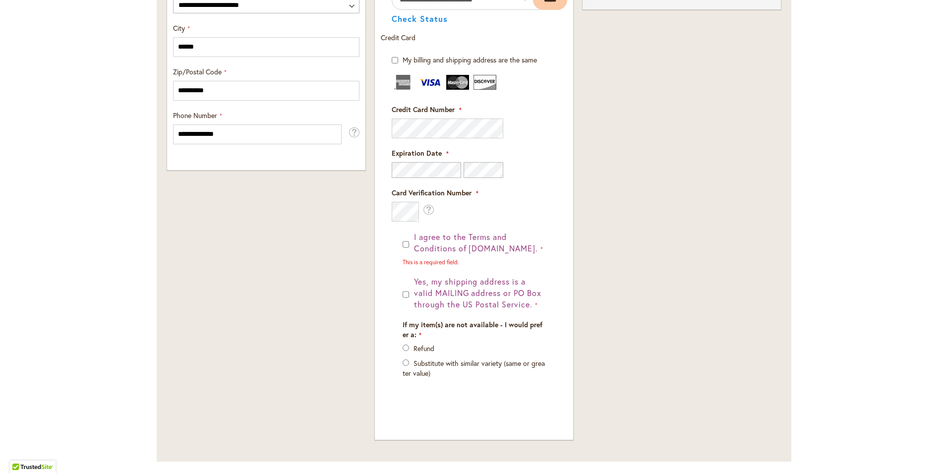
scroll to position [657, 0]
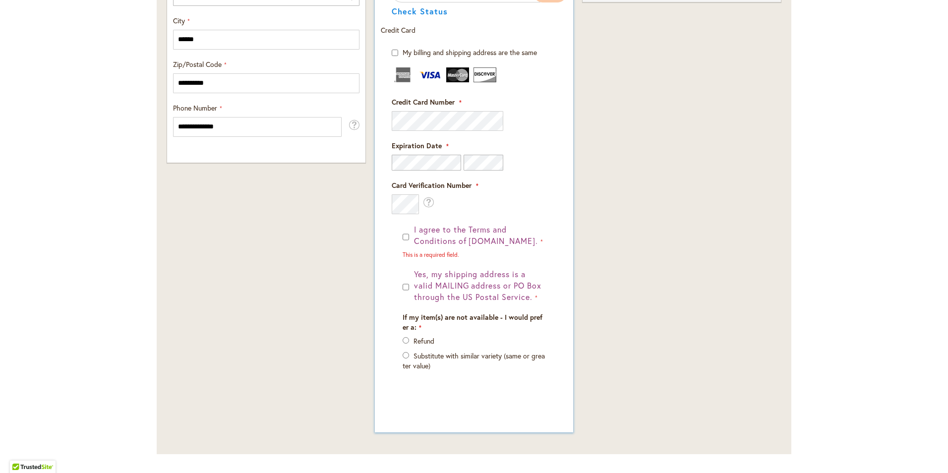
click at [392, 251] on div "I agree to the Terms and Conditions of dahlias.com. This is a required field. Y…" at bounding box center [474, 312] width 165 height 177
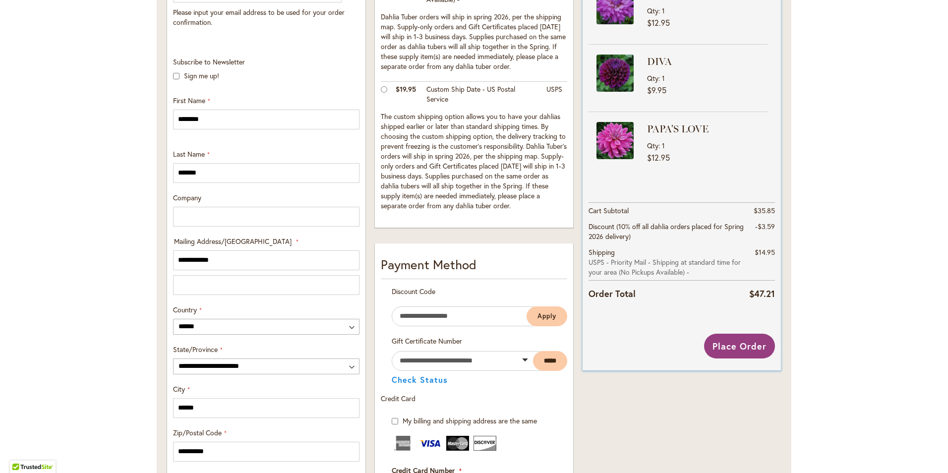
scroll to position [261, 0]
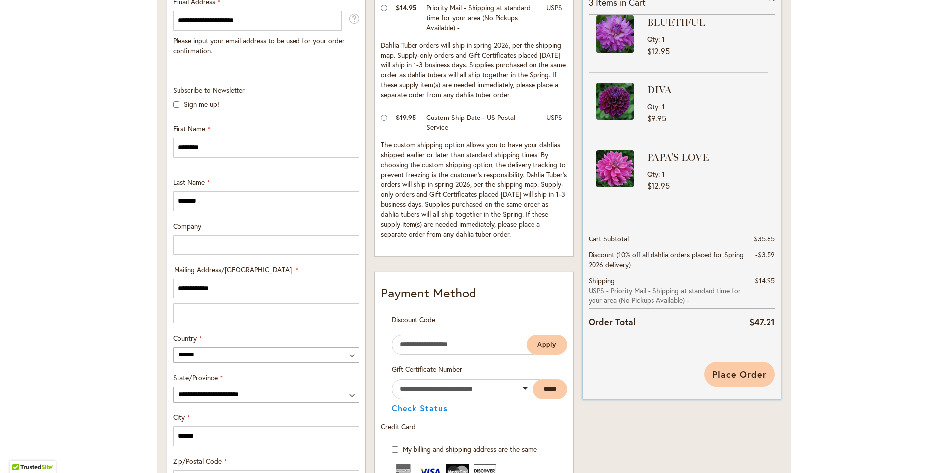
click at [757, 377] on span "Place Order" at bounding box center [739, 374] width 54 height 12
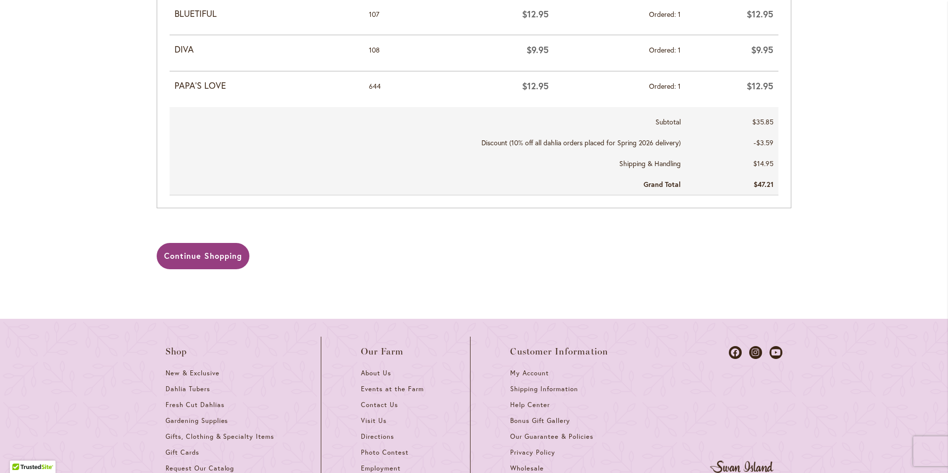
scroll to position [545, 0]
